Goal: Task Accomplishment & Management: Use online tool/utility

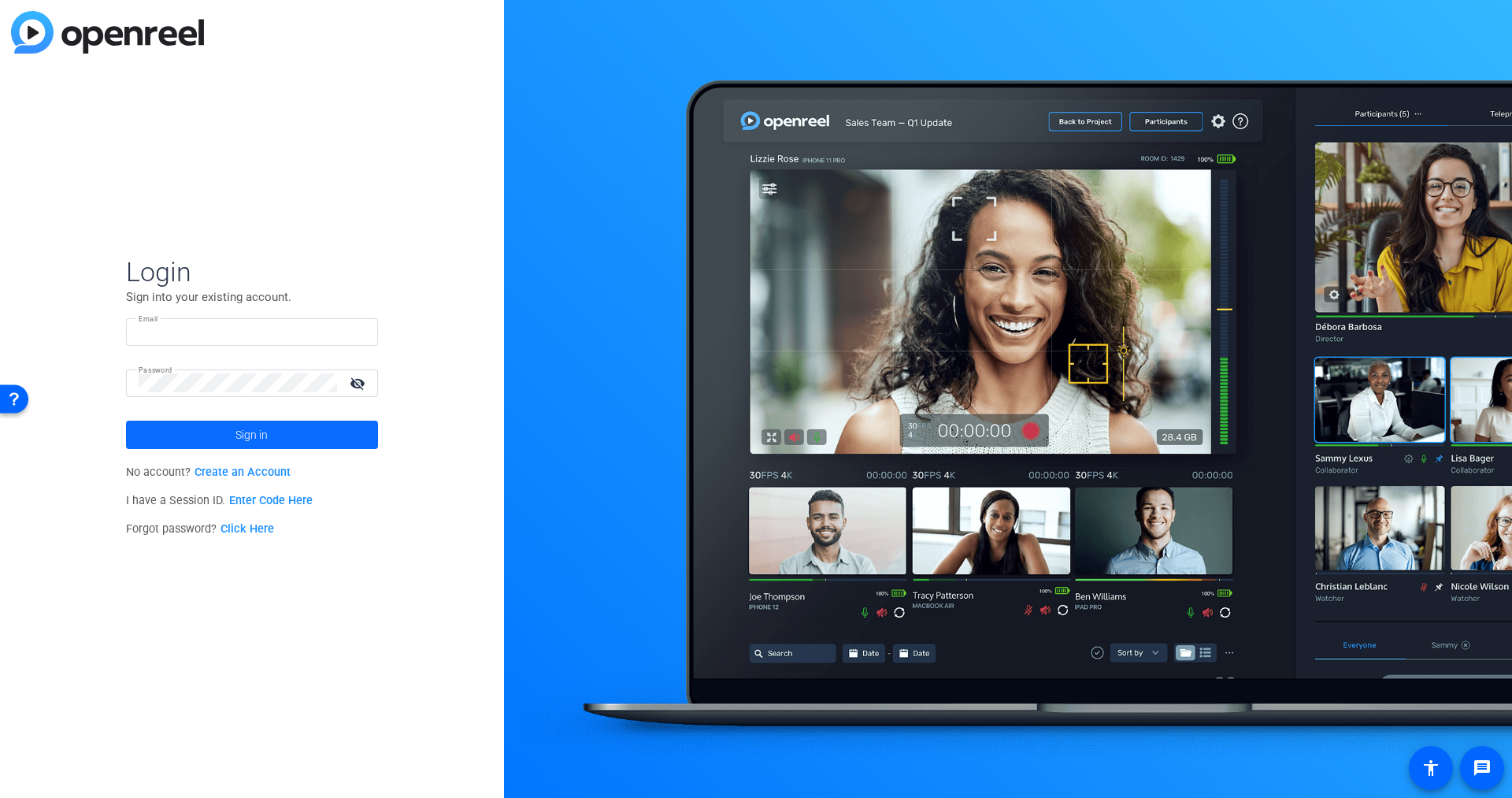
type input "[EMAIL_ADDRESS][PERSON_NAME][DOMAIN_NAME]"
click at [257, 433] on span "Sign in" at bounding box center [251, 435] width 33 height 40
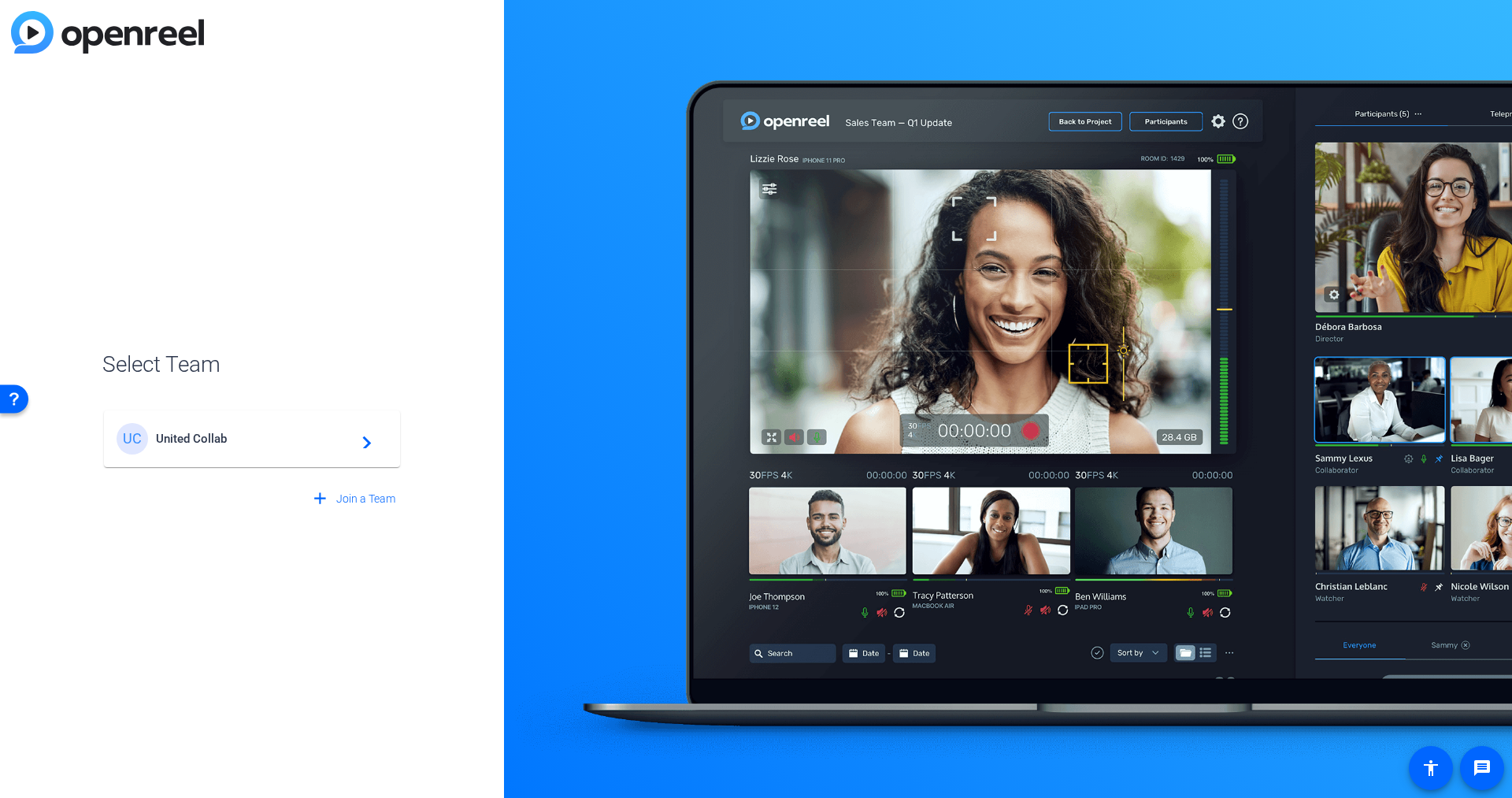
click at [194, 432] on span "United Collab" at bounding box center [254, 439] width 197 height 14
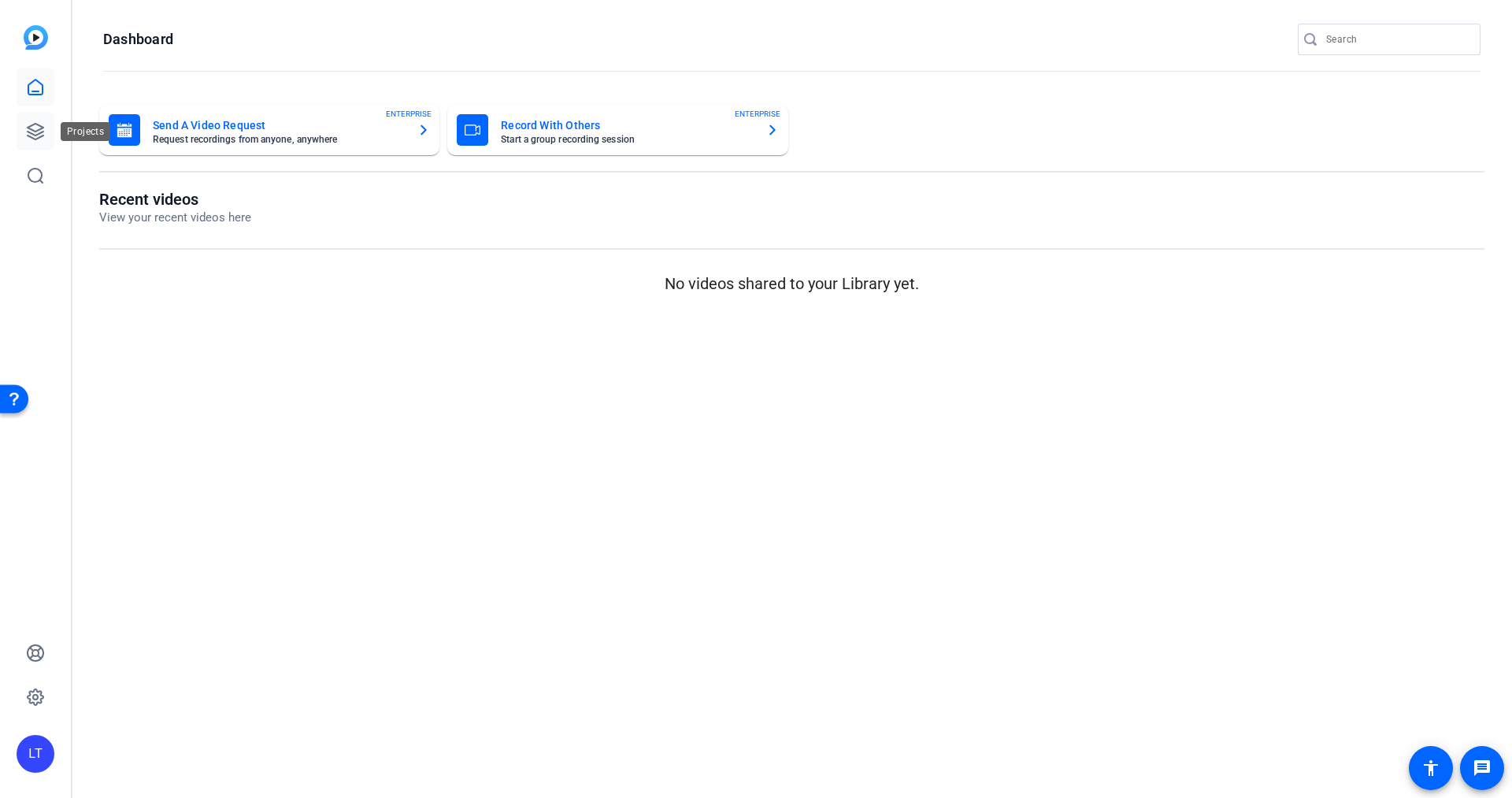
click at [35, 119] on link at bounding box center [36, 132] width 38 height 38
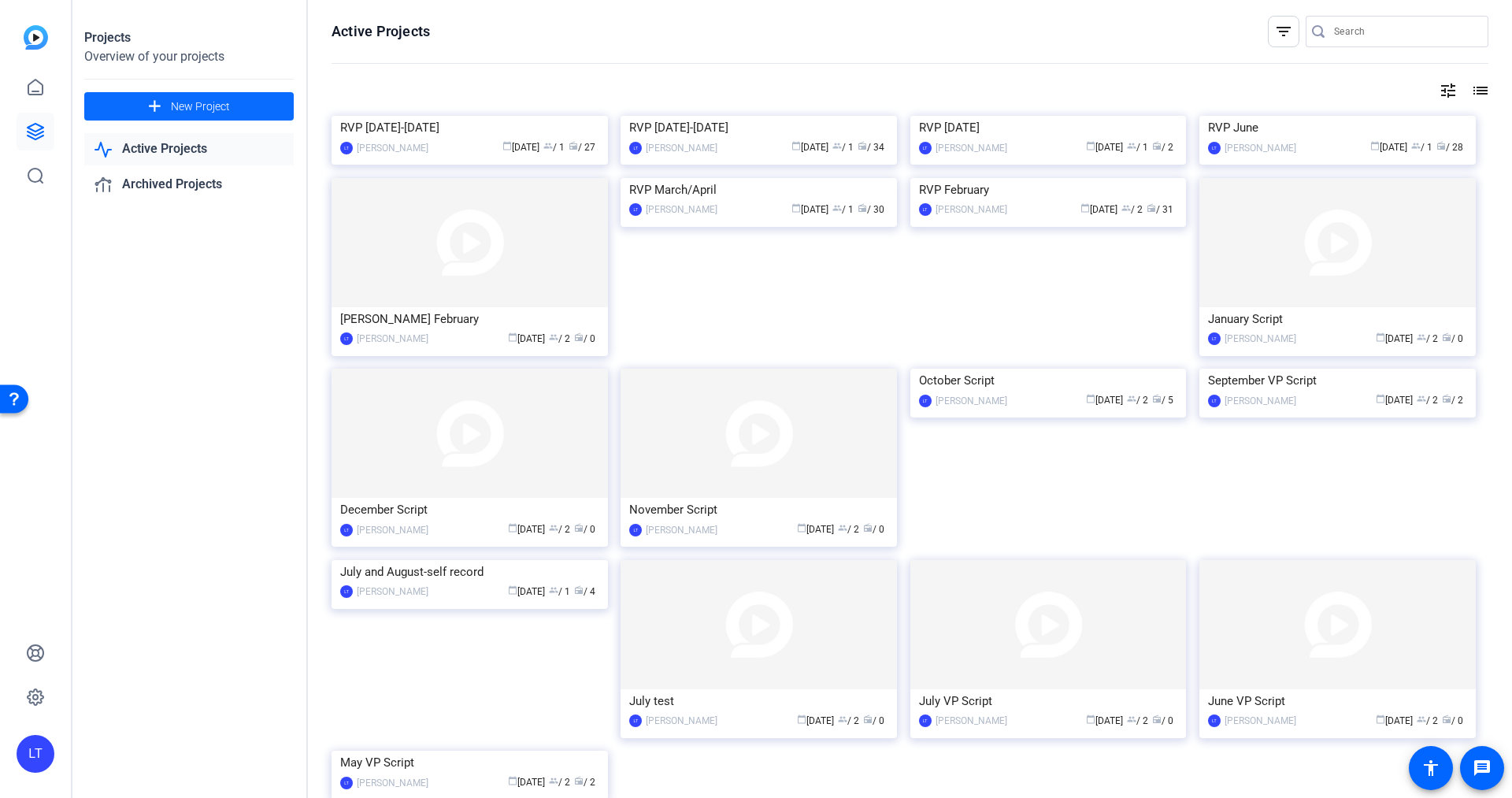
click at [195, 99] on span "New Project" at bounding box center [200, 107] width 59 height 17
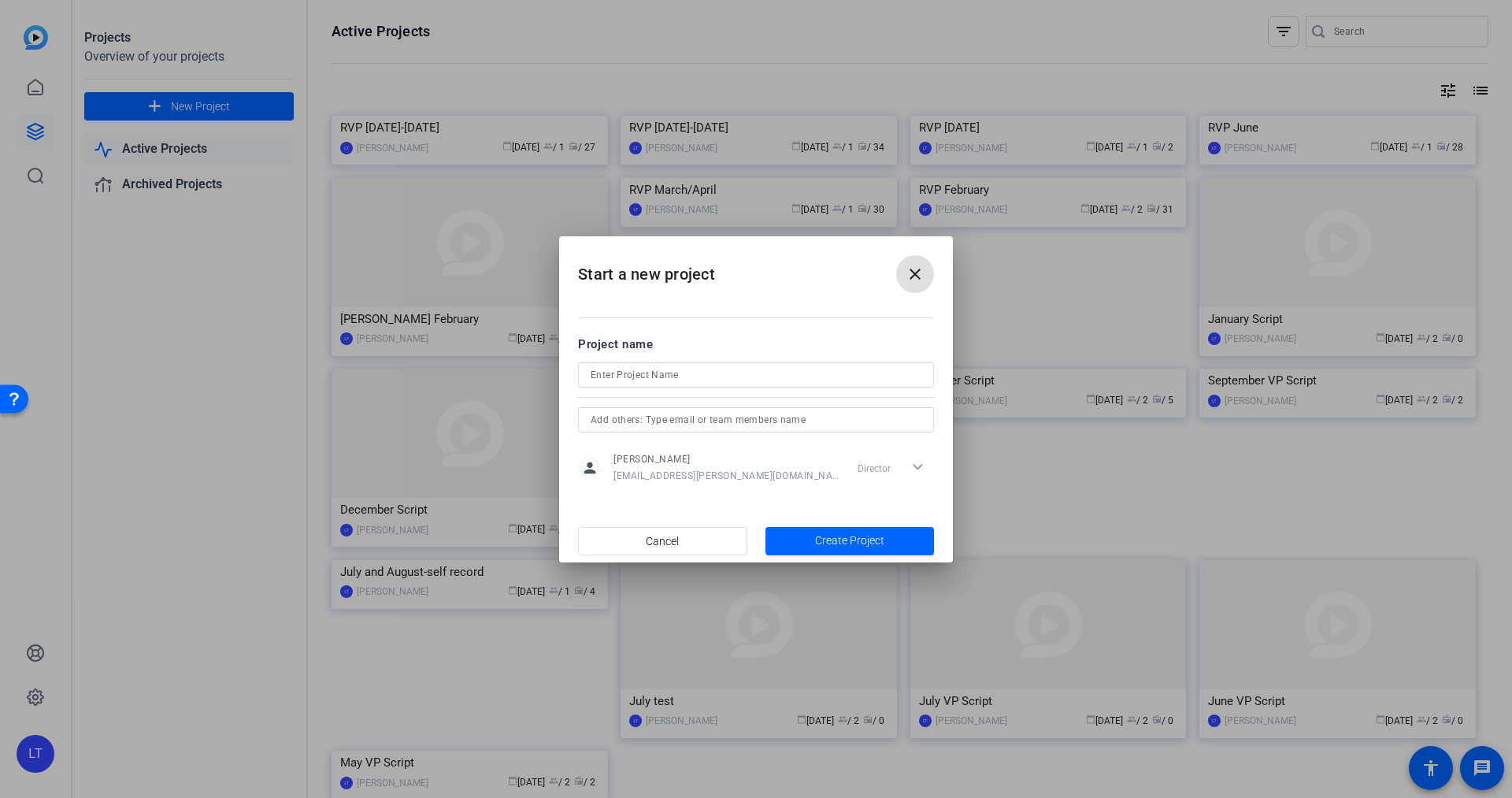
click at [651, 376] on input at bounding box center [756, 375] width 331 height 19
click at [659, 378] on input "Kara-New StoreOpening" at bounding box center [756, 375] width 331 height 19
click at [609, 377] on input "Kara-New Store Opening" at bounding box center [756, 375] width 331 height 19
click at [617, 377] on input "Kara -New Store Opening" at bounding box center [756, 375] width 331 height 19
click at [736, 377] on input "Kara - New Store Opening" at bounding box center [756, 375] width 331 height 19
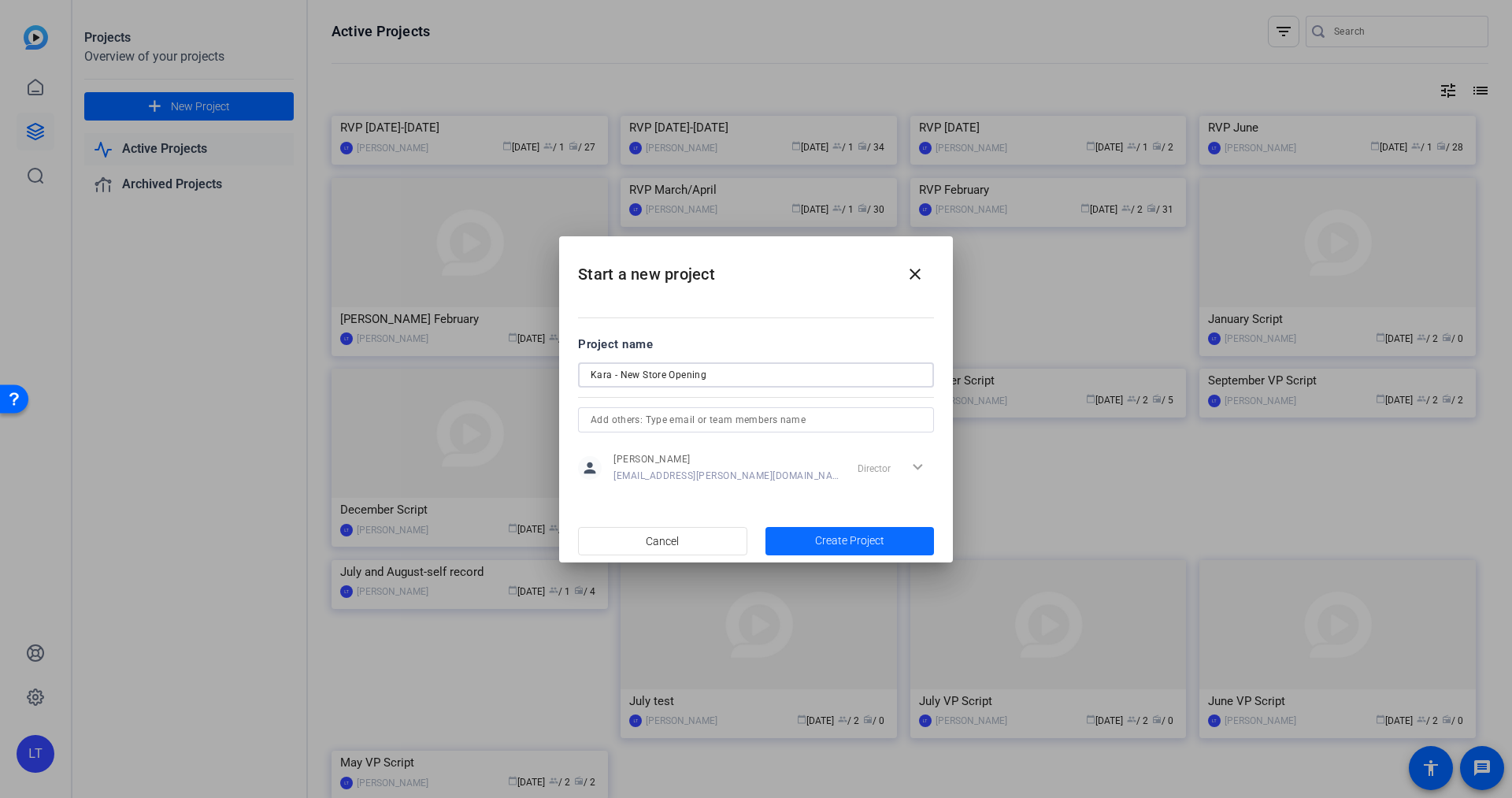
type input "Kara - New Store Opening"
click at [841, 540] on span "Create Project" at bounding box center [849, 540] width 69 height 17
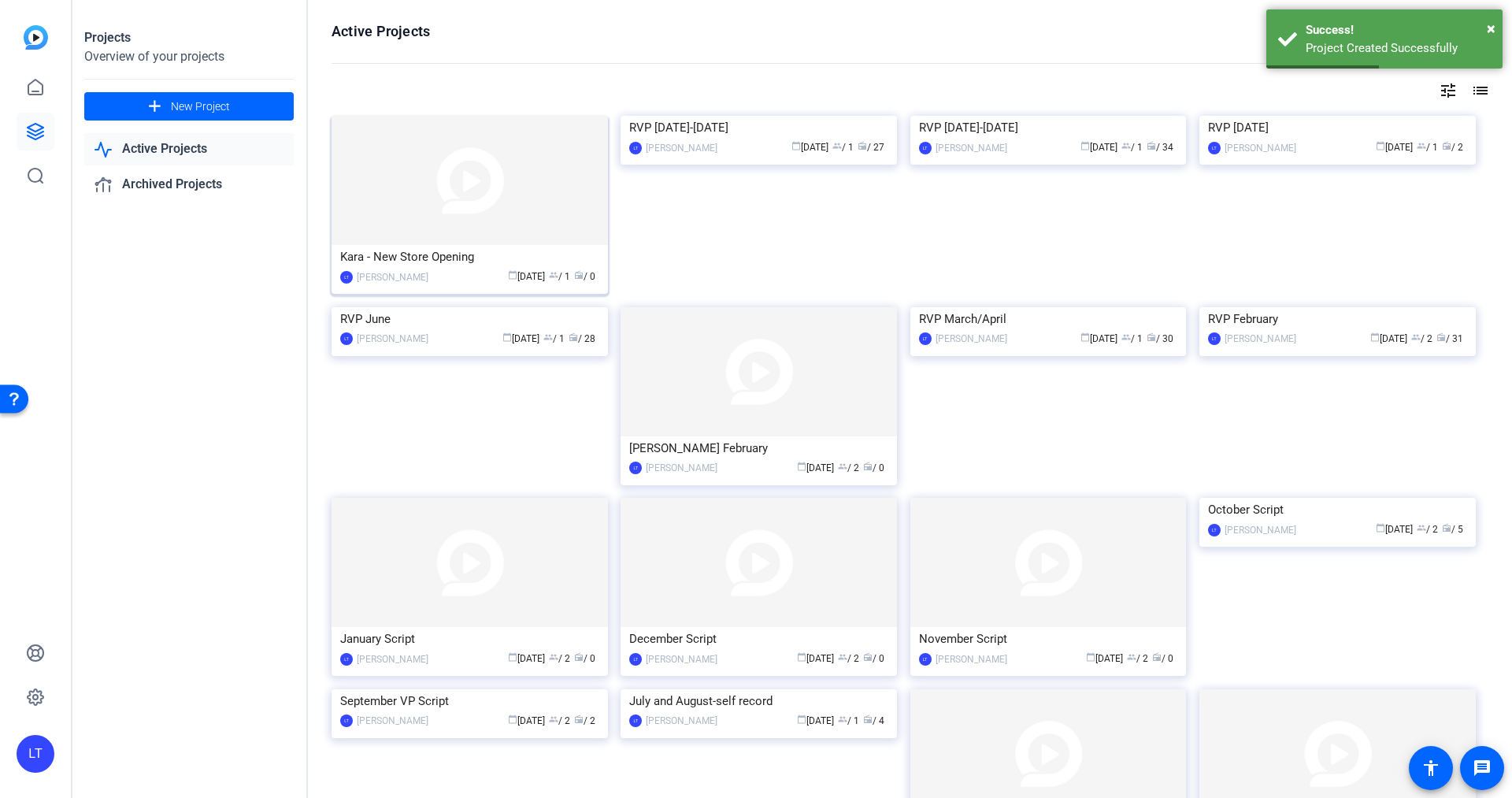
click at [443, 277] on div "calendar_today [DATE] group / 1 radio / 0" at bounding box center [517, 277] width 163 height 17
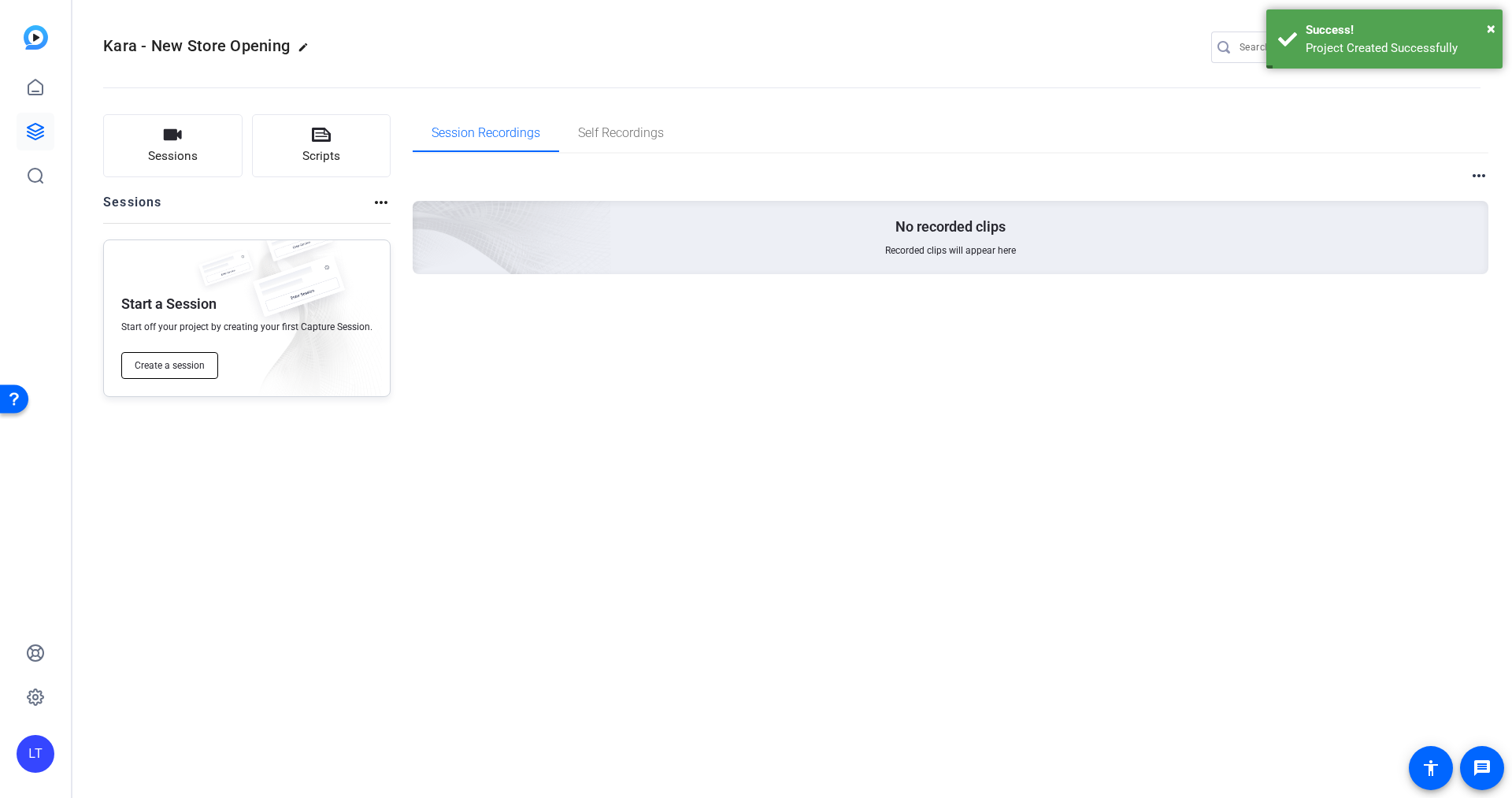
click at [195, 369] on span "Create a session" at bounding box center [170, 366] width 70 height 13
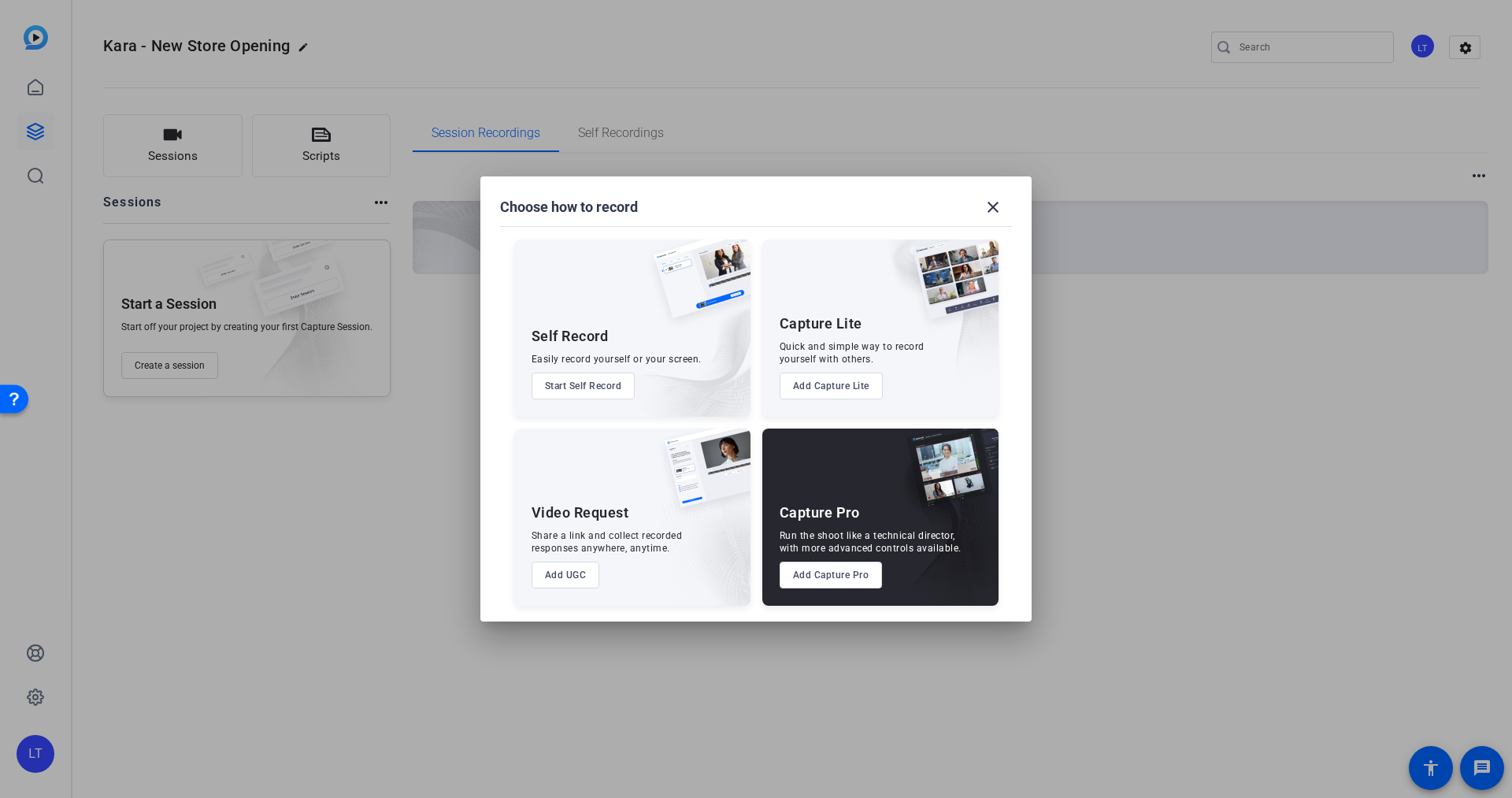
click at [826, 573] on button "Add Capture Pro" at bounding box center [831, 575] width 103 height 27
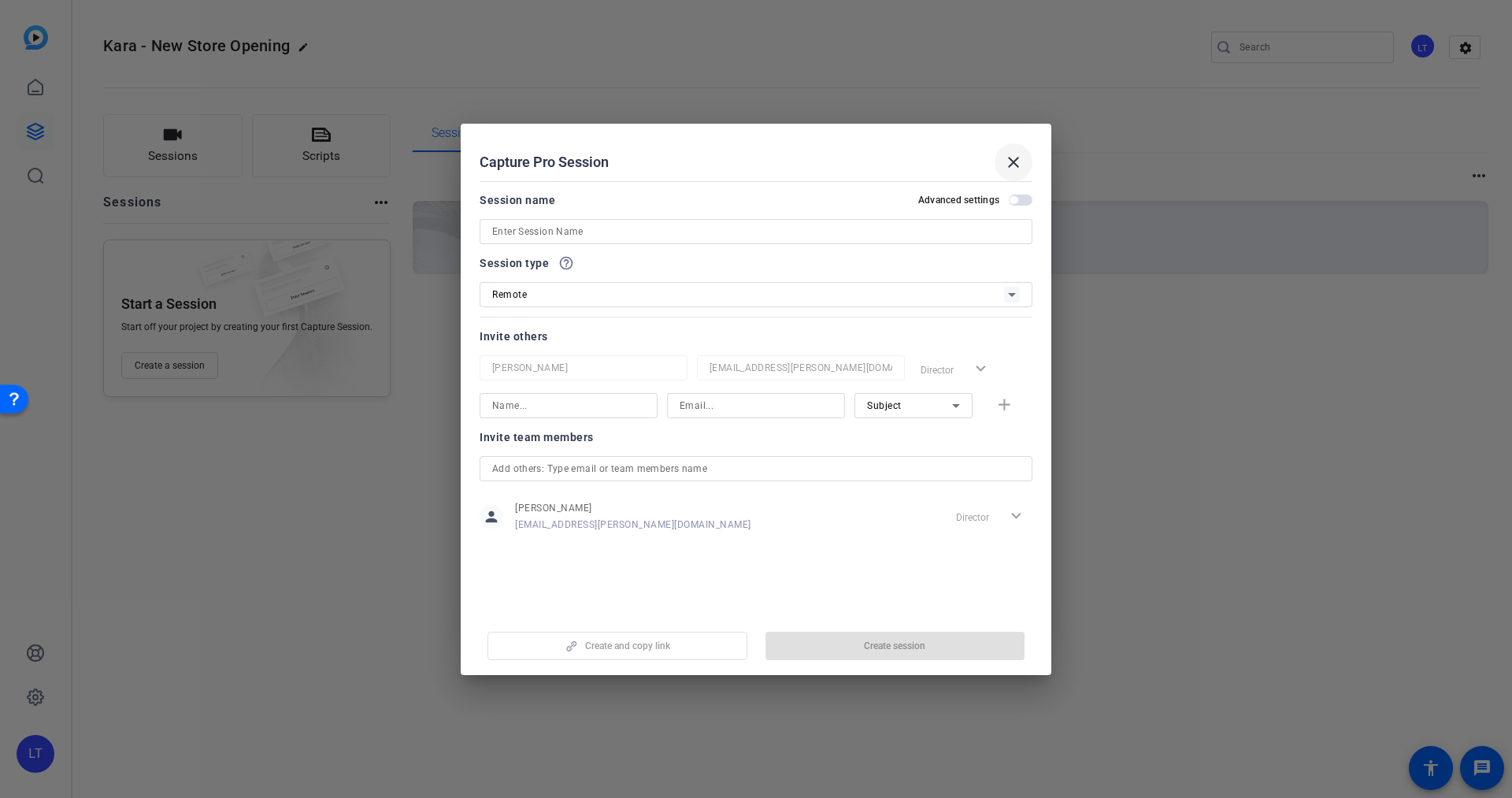
click at [1007, 157] on mat-icon "close" at bounding box center [1014, 162] width 19 height 19
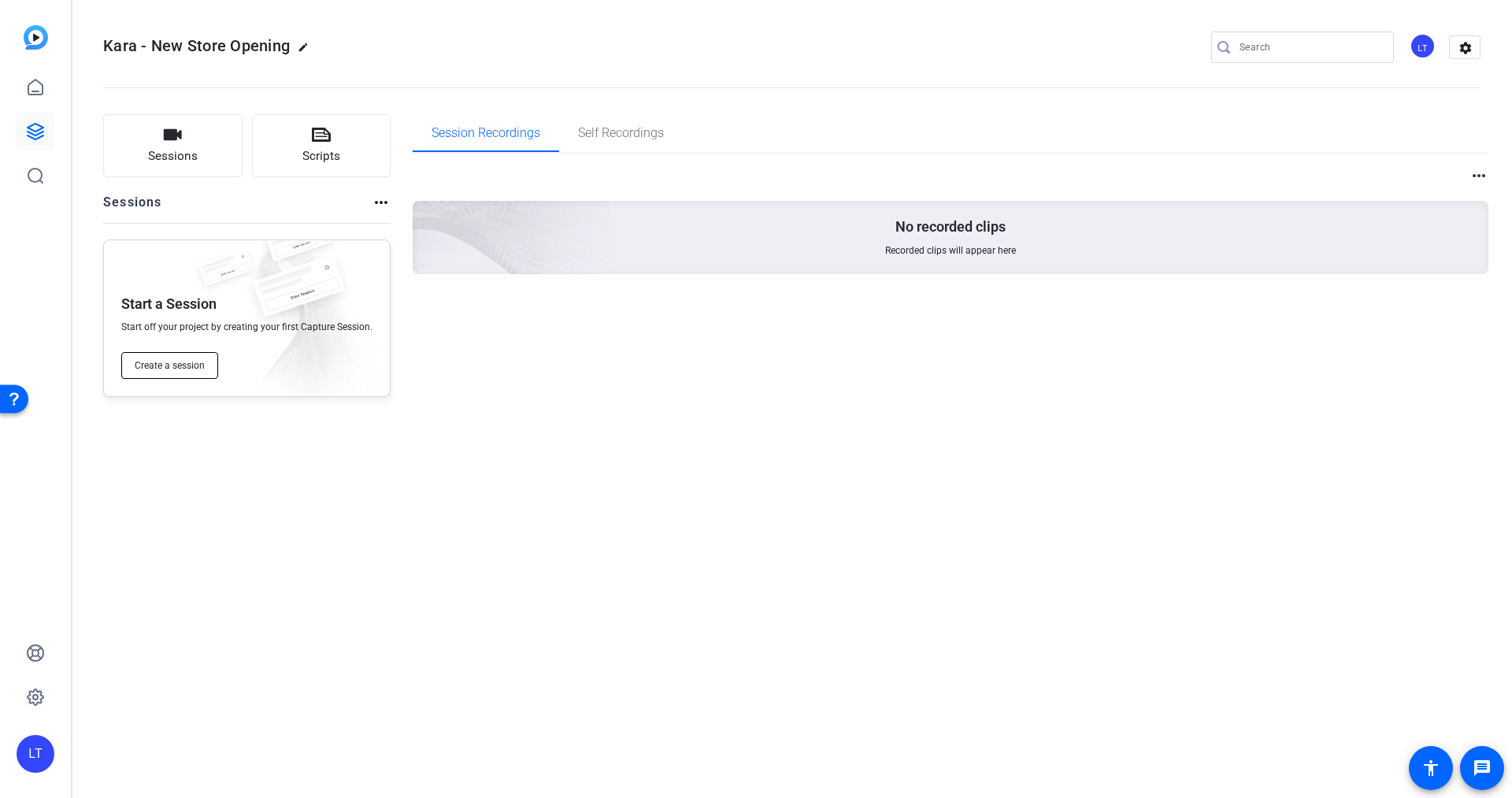
click at [157, 368] on span "Create a session" at bounding box center [170, 366] width 70 height 13
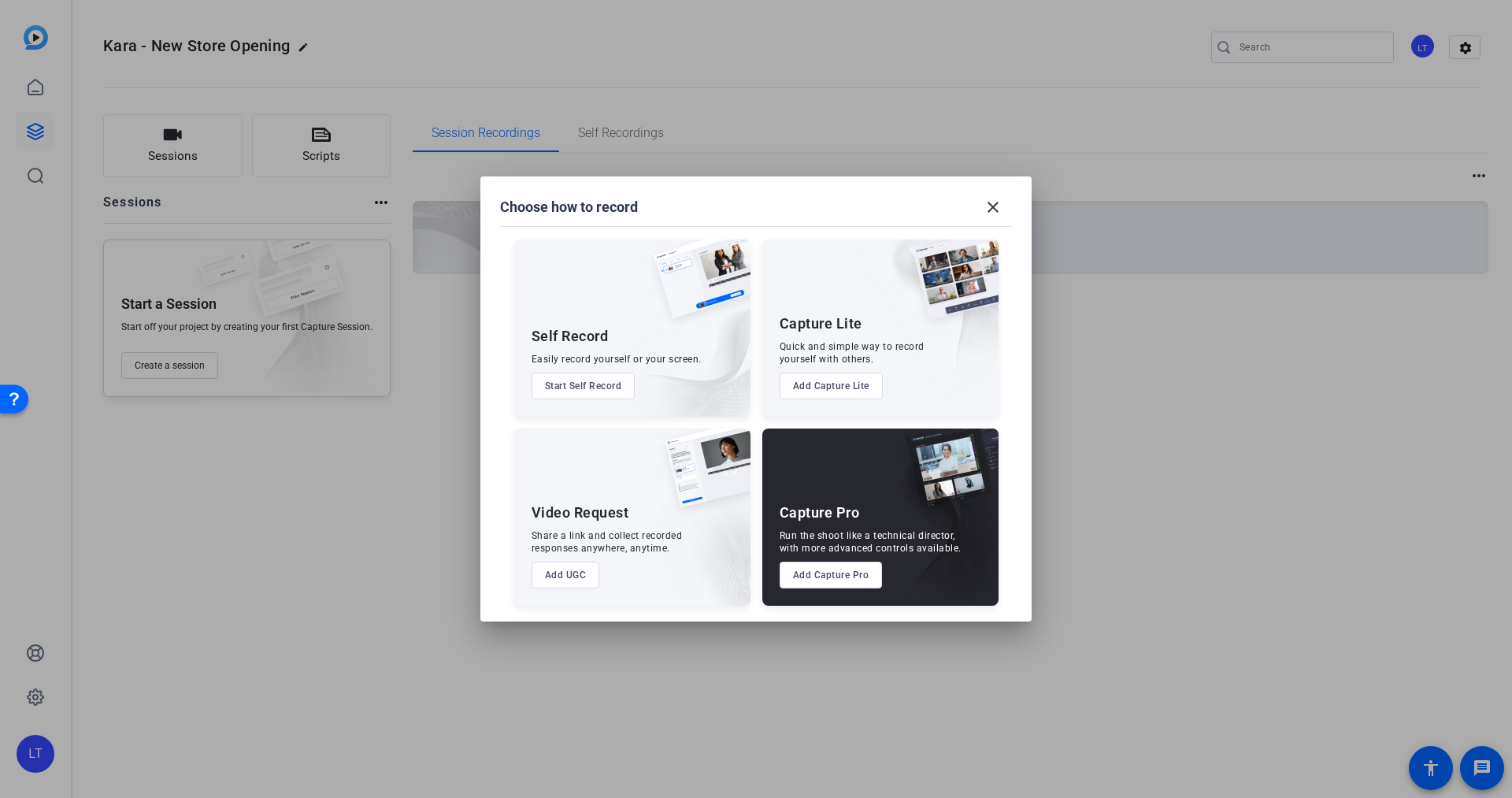
click at [578, 571] on button "Add UGC" at bounding box center [566, 575] width 68 height 27
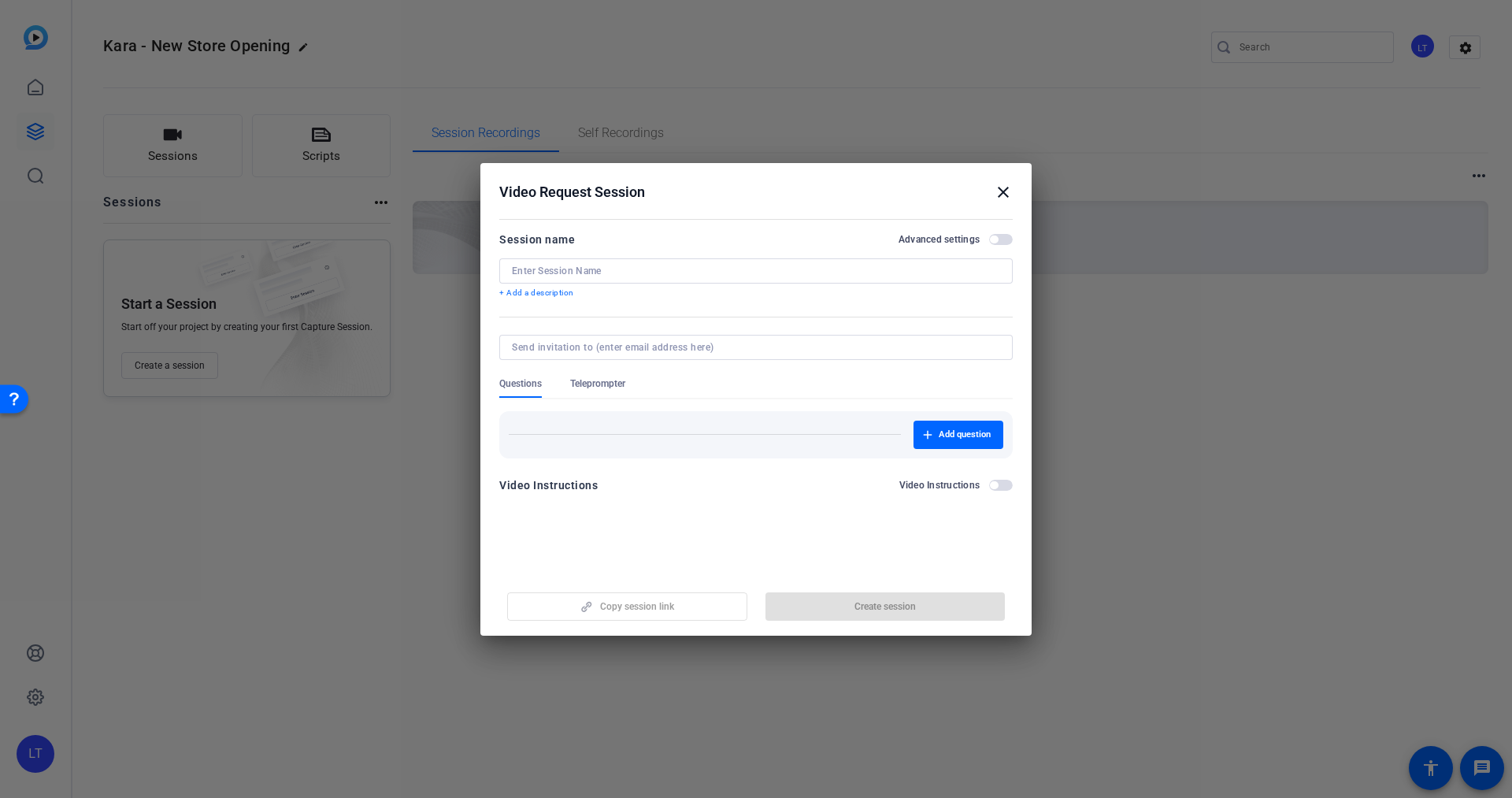
click at [1005, 190] on mat-icon "close" at bounding box center [1003, 192] width 19 height 19
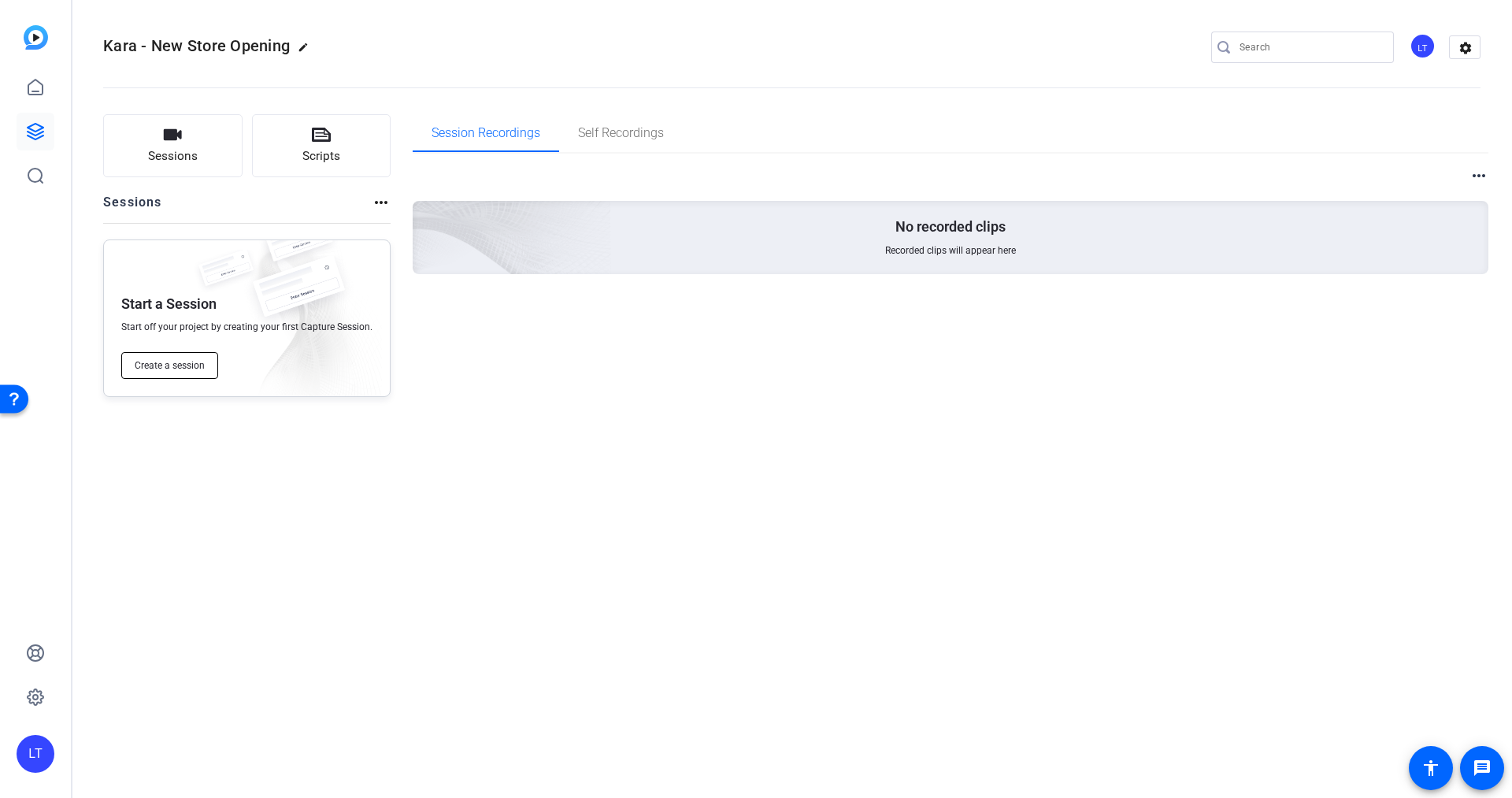
click at [181, 360] on span "Create a session" at bounding box center [170, 366] width 70 height 13
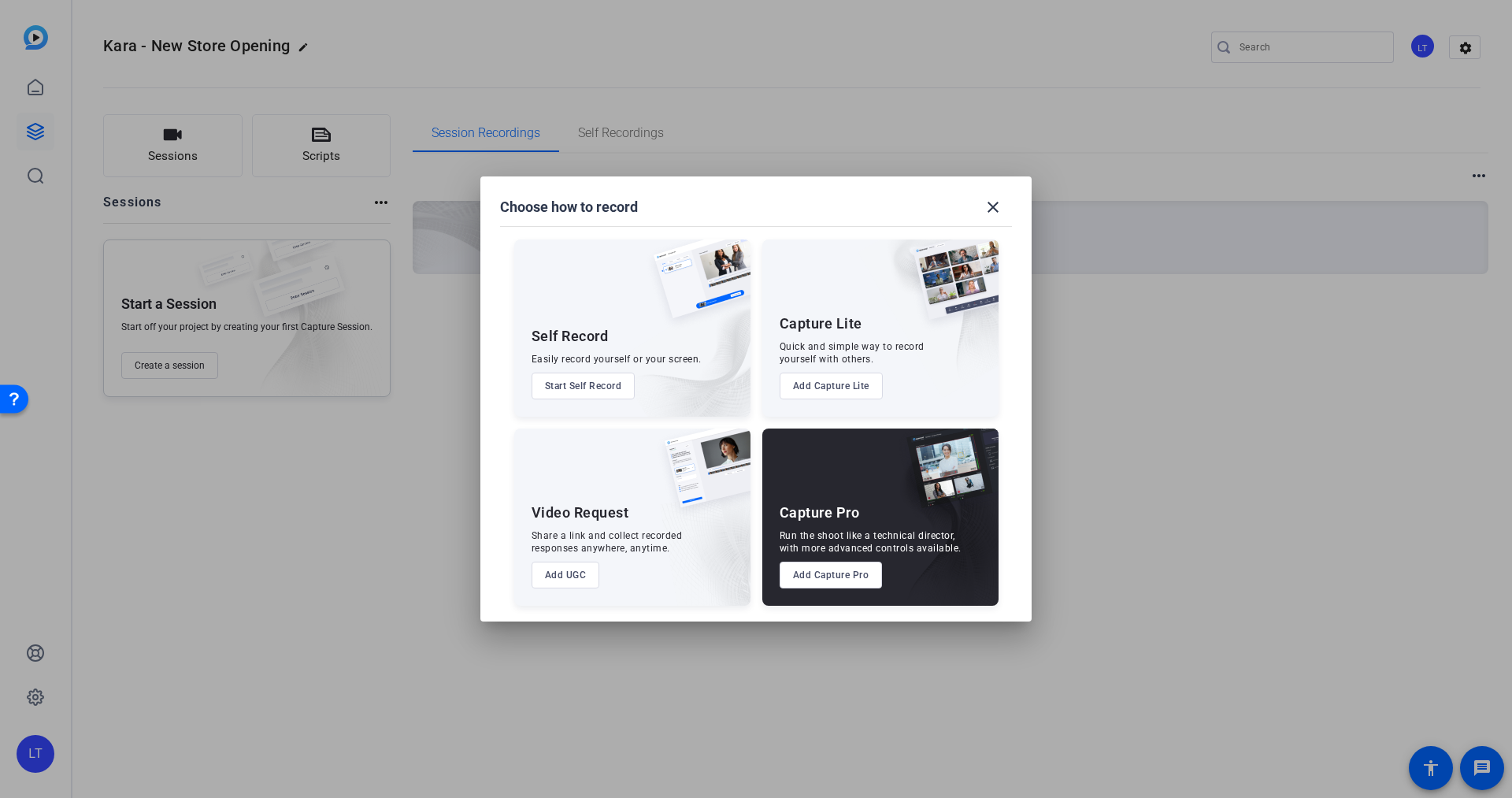
click at [849, 576] on button "Add Capture Pro" at bounding box center [831, 575] width 103 height 27
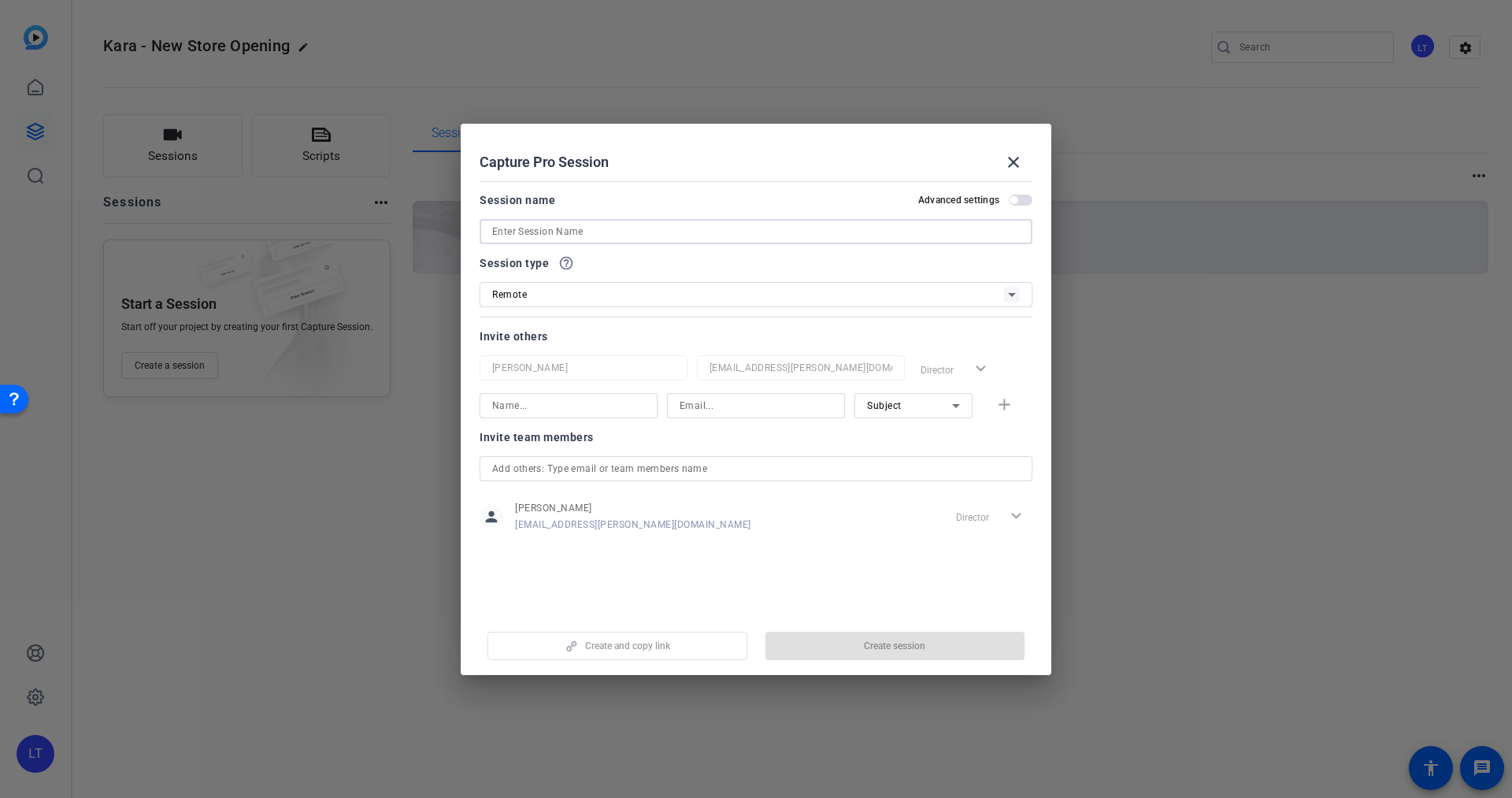
click at [512, 227] on input at bounding box center [756, 232] width 528 height 19
type input "J"
type input "Kara - New Store Opening"
click at [806, 302] on div "Remote" at bounding box center [748, 294] width 512 height 20
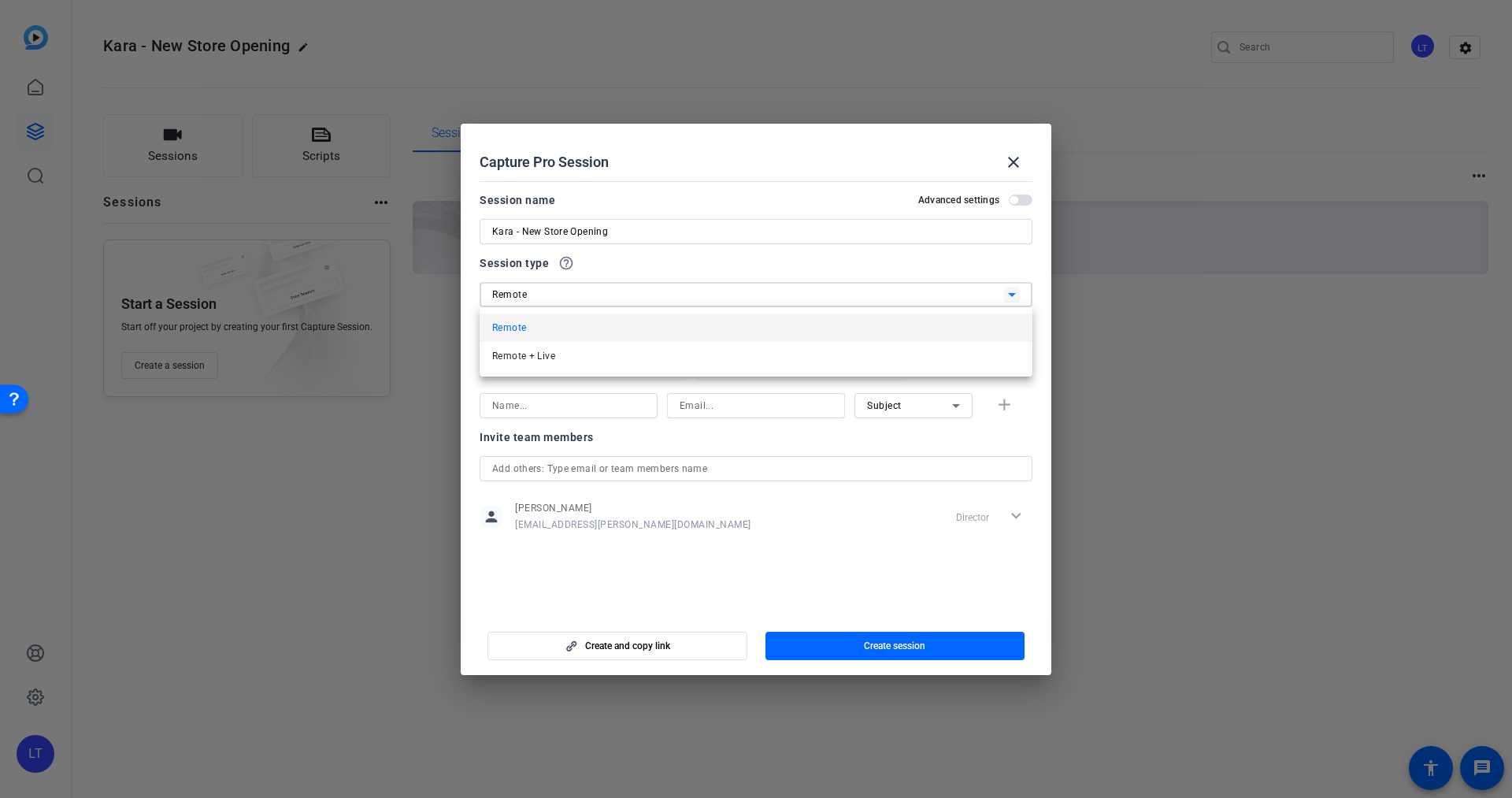
click at [736, 254] on div at bounding box center [756, 399] width 1512 height 798
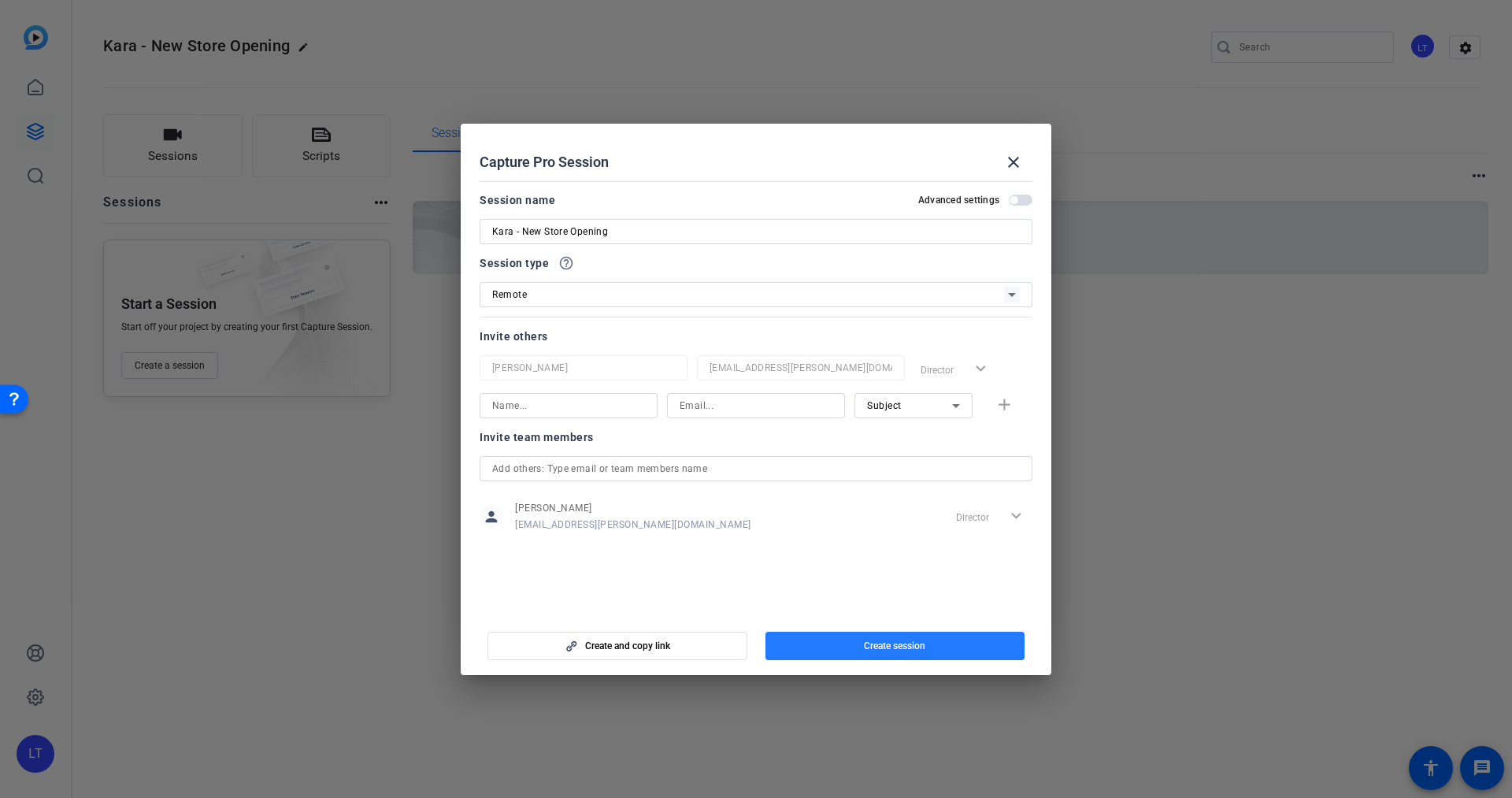
click at [892, 647] on span "Create session" at bounding box center [895, 646] width 61 height 13
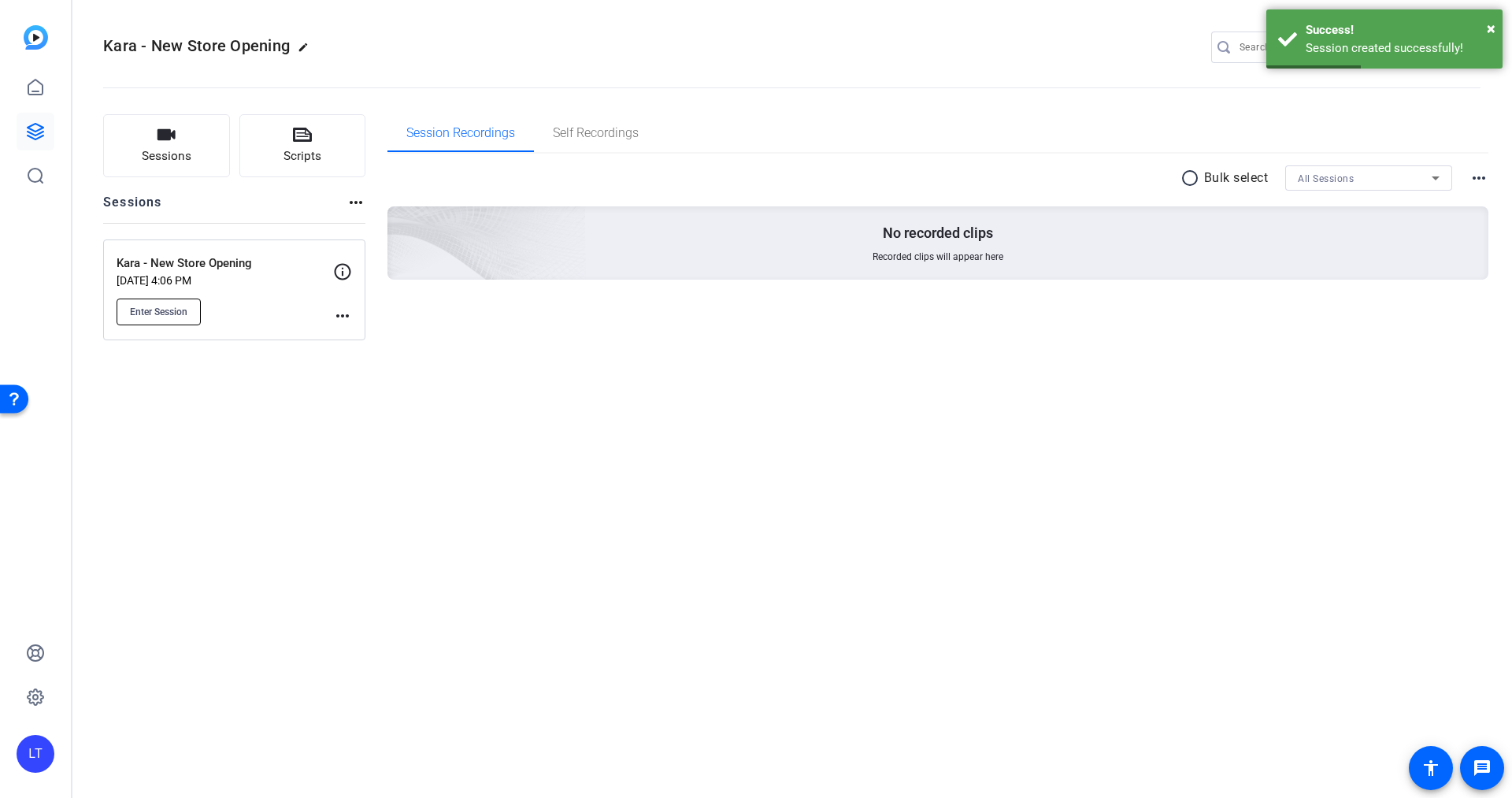
click at [174, 308] on span "Enter Session" at bounding box center [159, 312] width 57 height 13
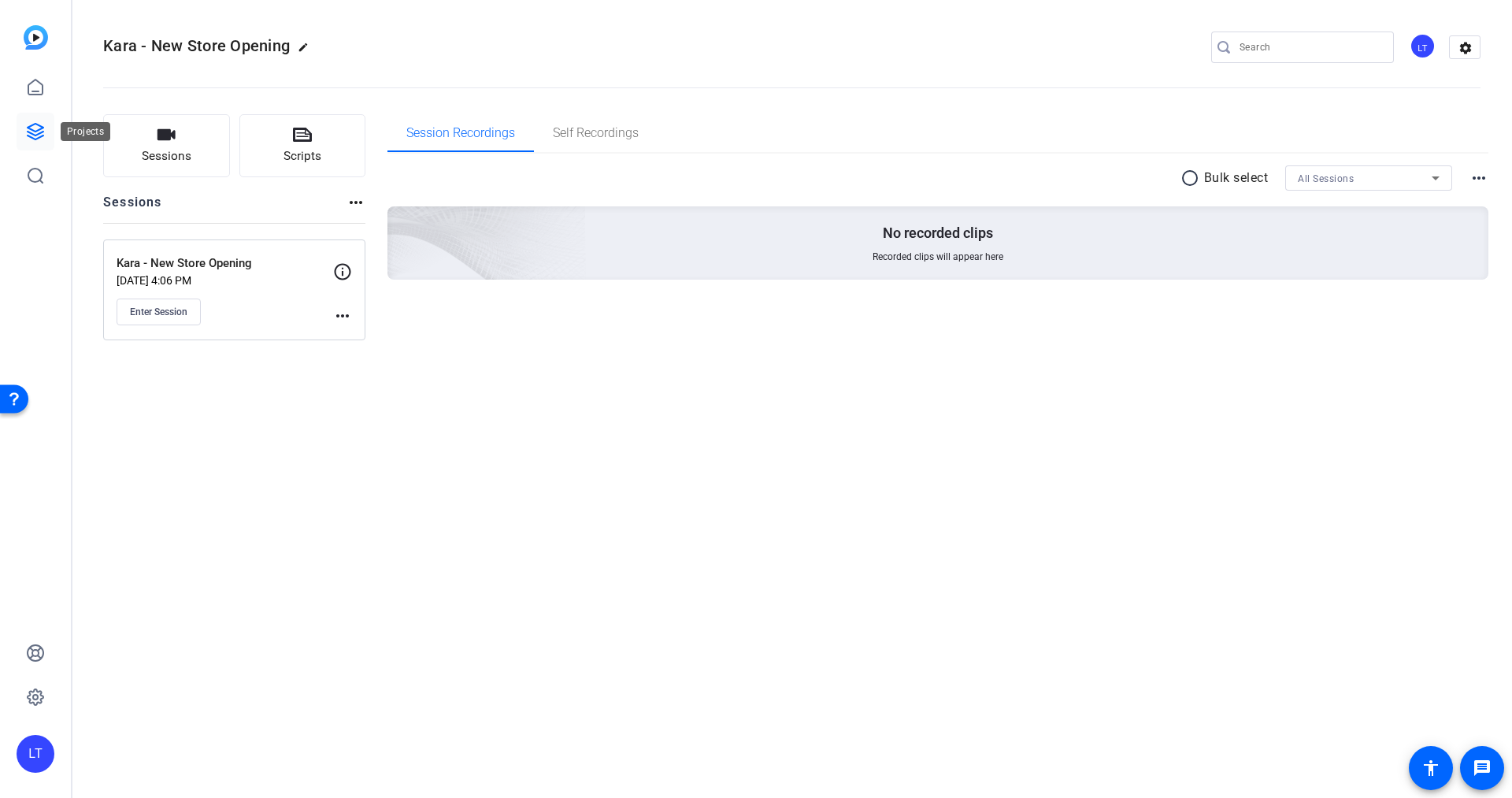
click at [30, 128] on icon at bounding box center [36, 132] width 19 height 19
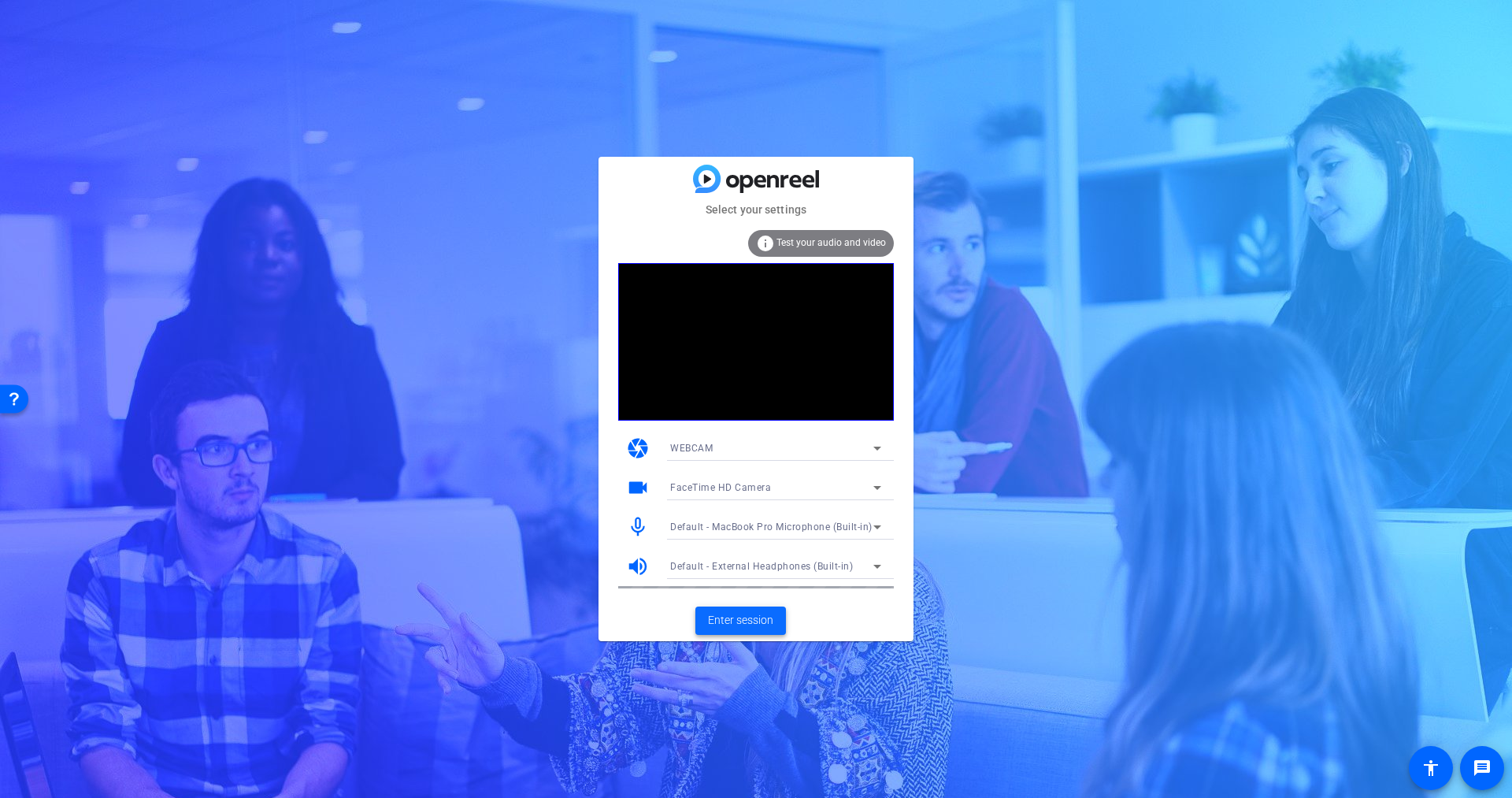
click at [764, 616] on span "Enter session" at bounding box center [741, 620] width 65 height 17
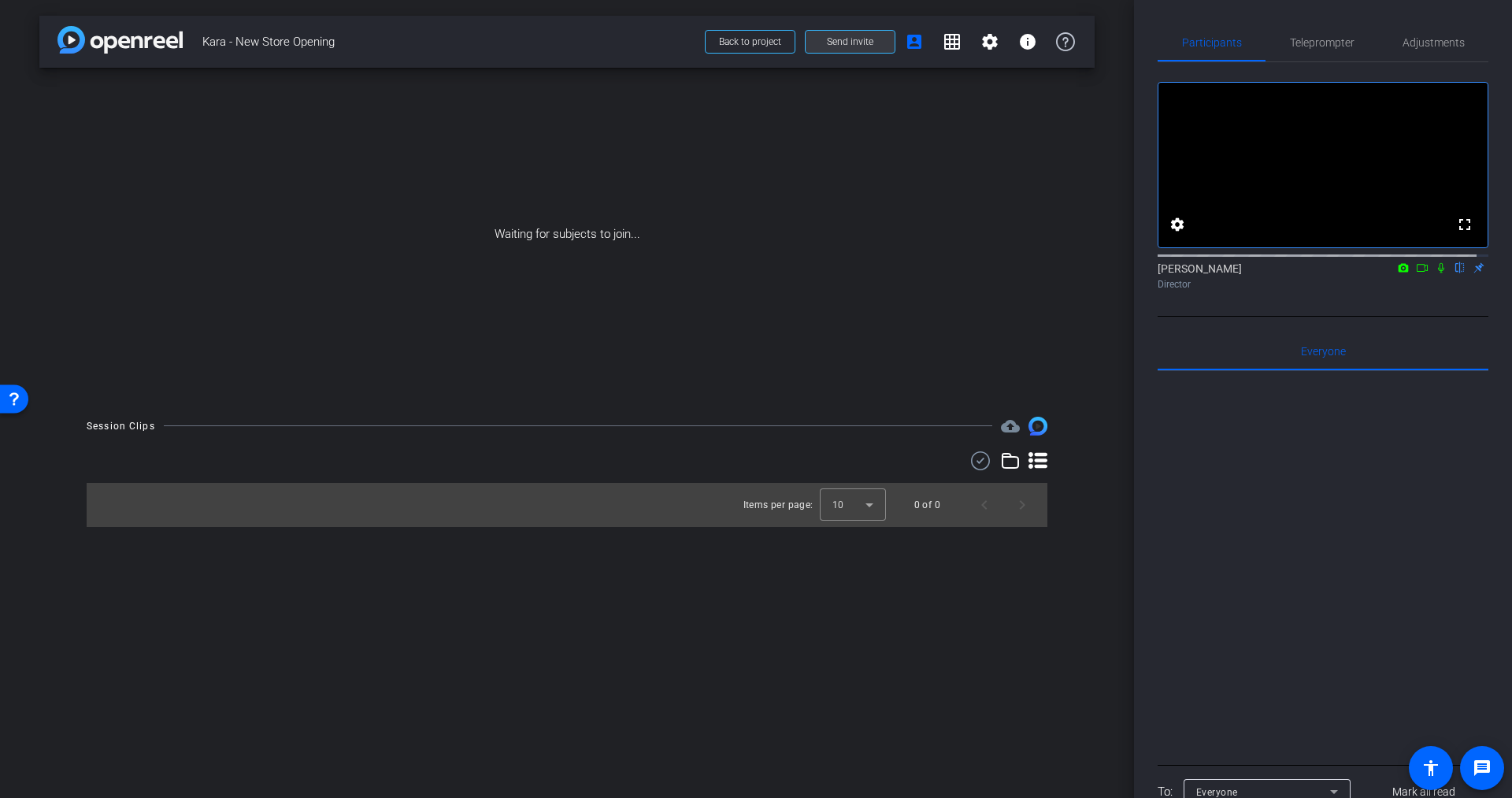
click at [865, 38] on span "Send invite" at bounding box center [850, 42] width 46 height 13
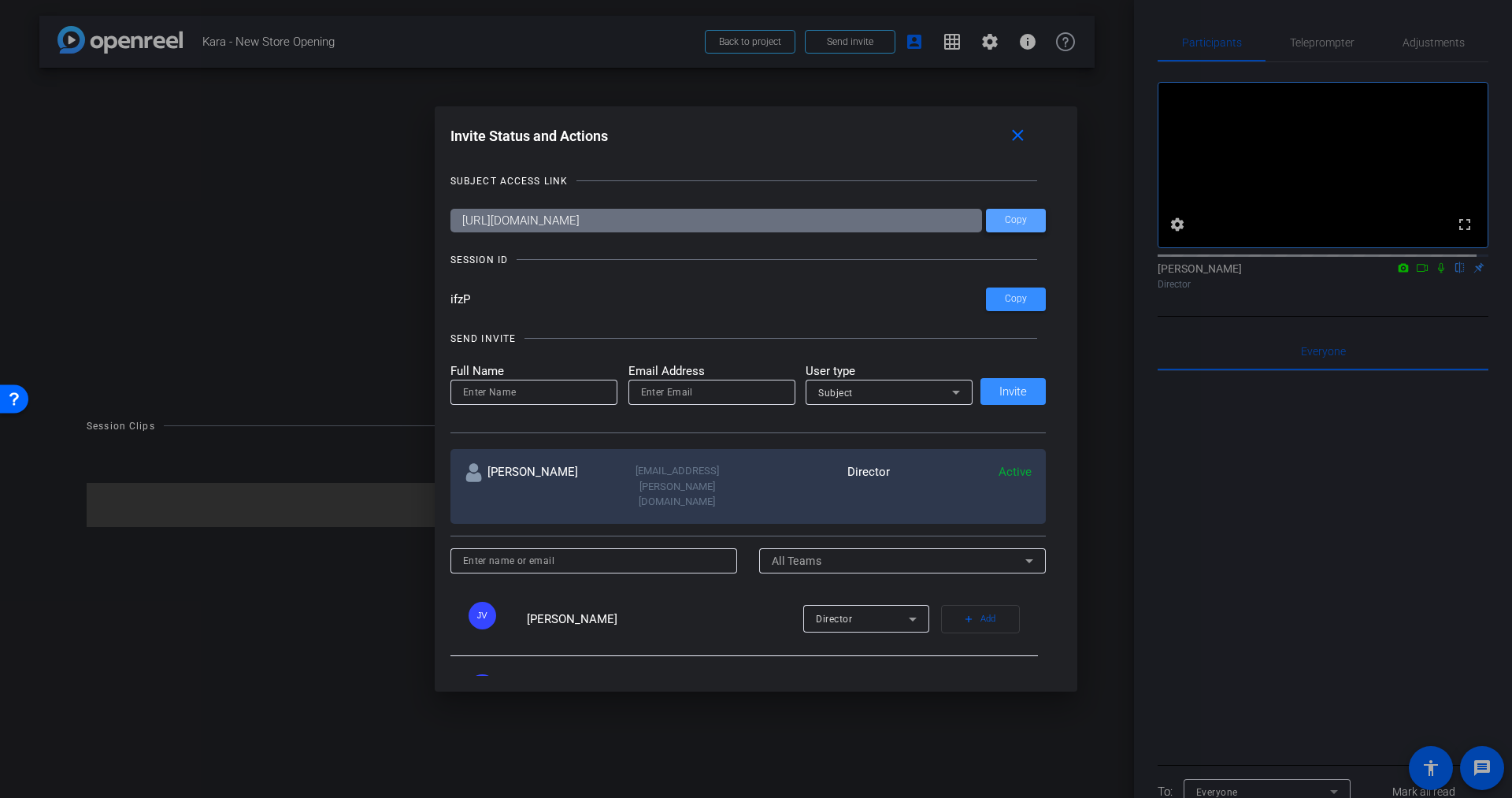
click at [1007, 219] on span "Copy" at bounding box center [1016, 220] width 22 height 12
click at [1019, 299] on span "Copy" at bounding box center [1016, 299] width 22 height 12
click at [1028, 140] on mat-icon "close" at bounding box center [1018, 136] width 20 height 20
